Goal: Find specific page/section: Find specific page/section

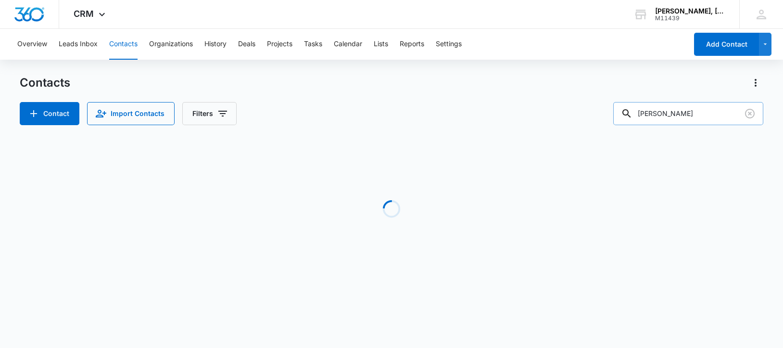
drag, startPoint x: 683, startPoint y: 115, endPoint x: 643, endPoint y: 116, distance: 40.4
click at [641, 116] on div "[PERSON_NAME]" at bounding box center [688, 113] width 150 height 23
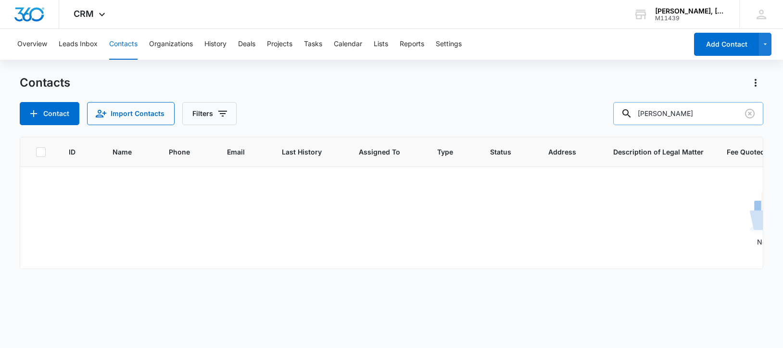
paste input "[PERSON_NAME]"
type input "[PERSON_NAME]"
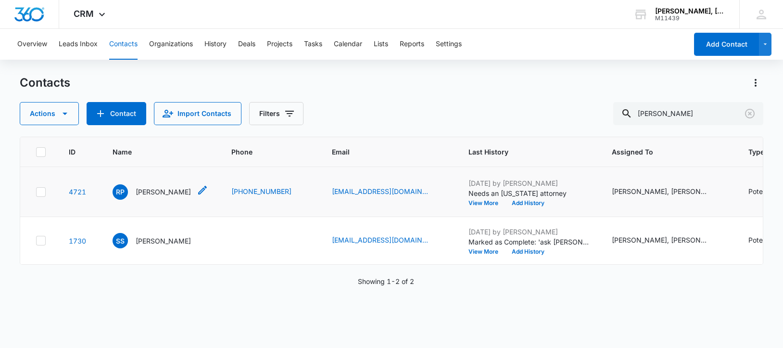
click at [159, 195] on p "[PERSON_NAME]" at bounding box center [163, 192] width 55 height 10
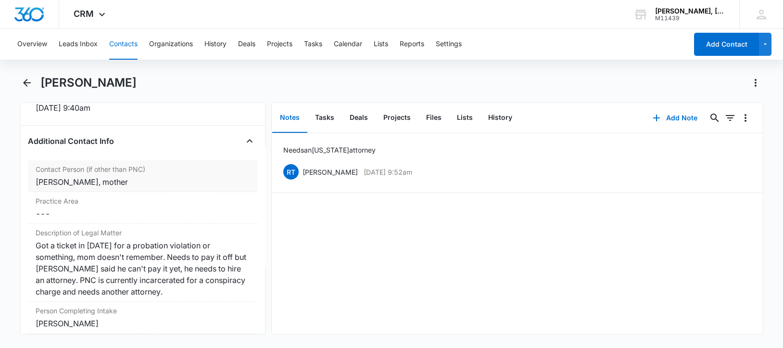
scroll to position [671, 0]
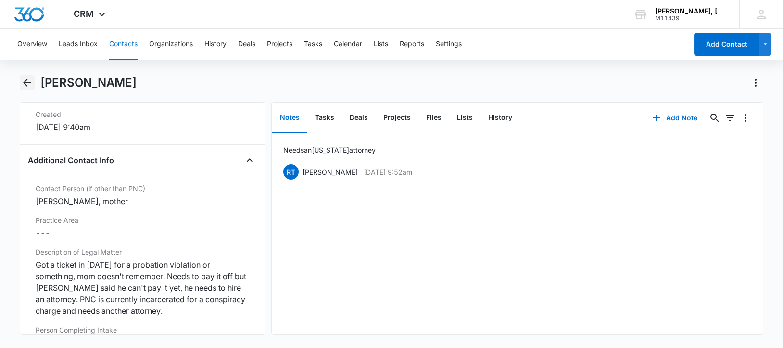
click at [27, 82] on icon "Back" at bounding box center [27, 83] width 12 height 12
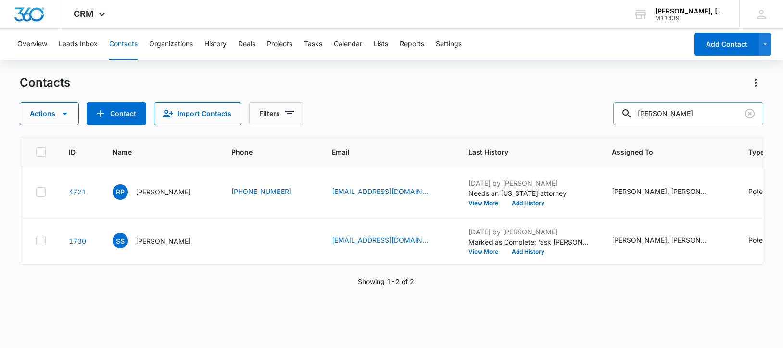
drag, startPoint x: 703, startPoint y: 114, endPoint x: 639, endPoint y: 111, distance: 64.0
click at [639, 111] on div "[PERSON_NAME]" at bounding box center [688, 113] width 150 height 23
paste input "Empire Homes"
type input "Empire Homes"
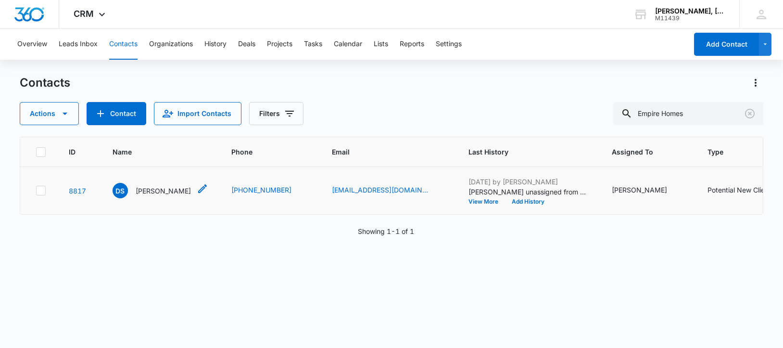
click at [152, 190] on p "[PERSON_NAME]" at bounding box center [163, 191] width 55 height 10
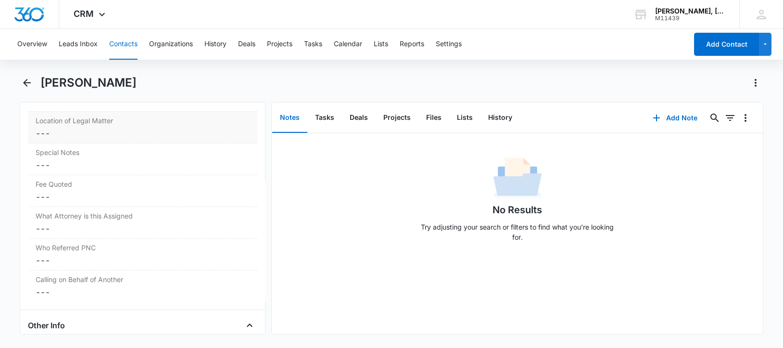
scroll to position [901, 0]
click at [28, 80] on icon "Back" at bounding box center [27, 83] width 12 height 12
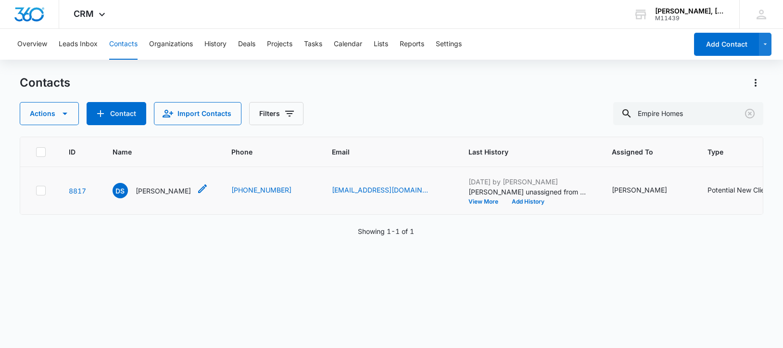
click at [160, 188] on p "[PERSON_NAME]" at bounding box center [163, 191] width 55 height 10
